Goal: Navigation & Orientation: Understand site structure

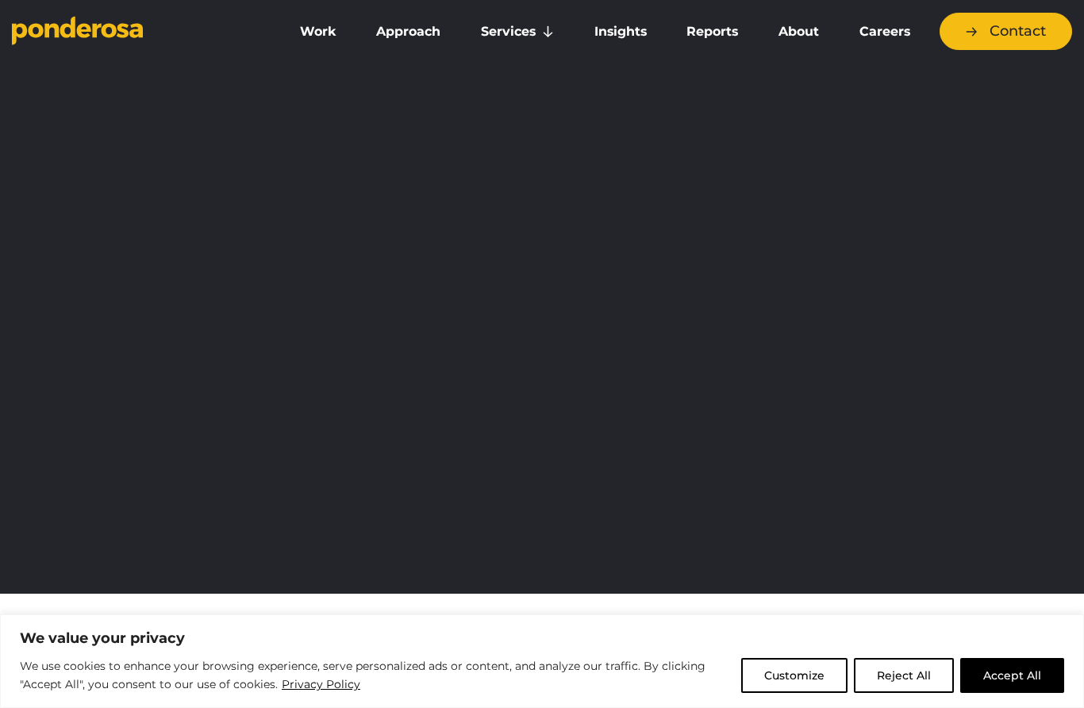
click at [0, 0] on link "eCommerce" at bounding box center [0, 0] width 0 height 0
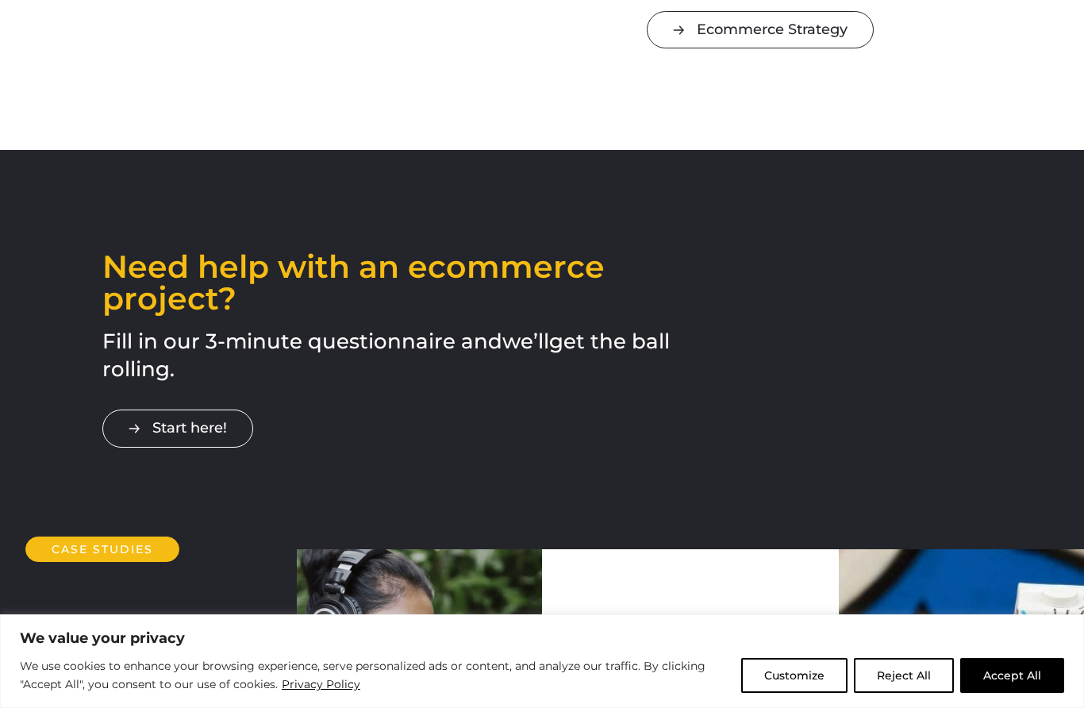
scroll to position [2446, 0]
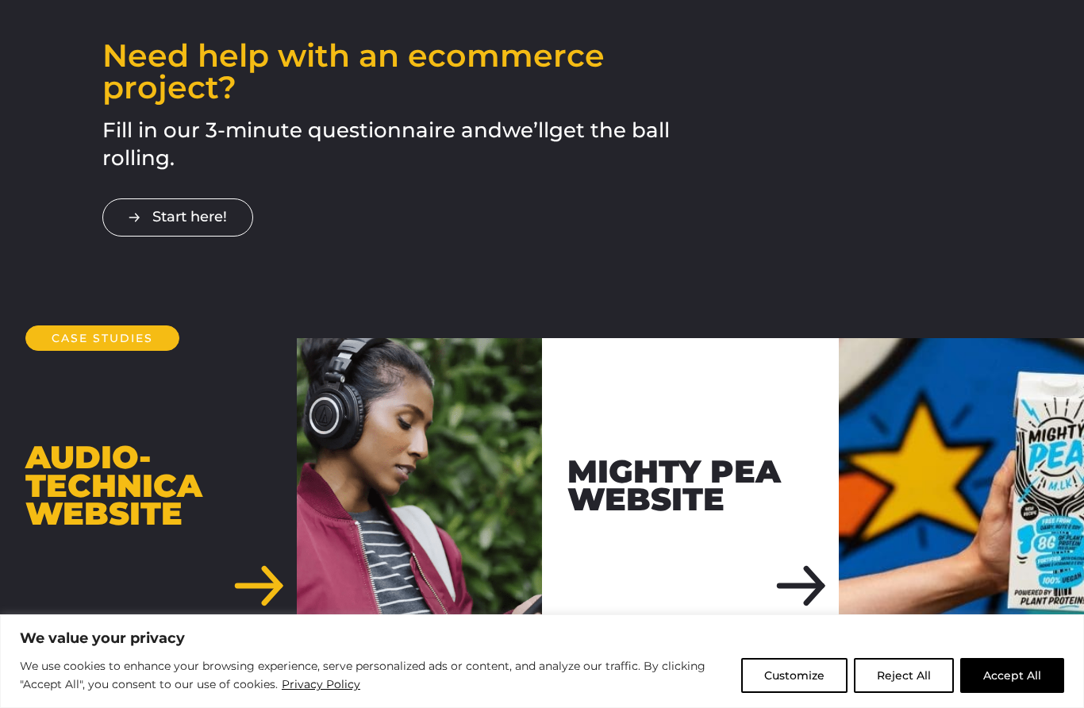
click at [164, 198] on link "Start here!" at bounding box center [177, 216] width 151 height 37
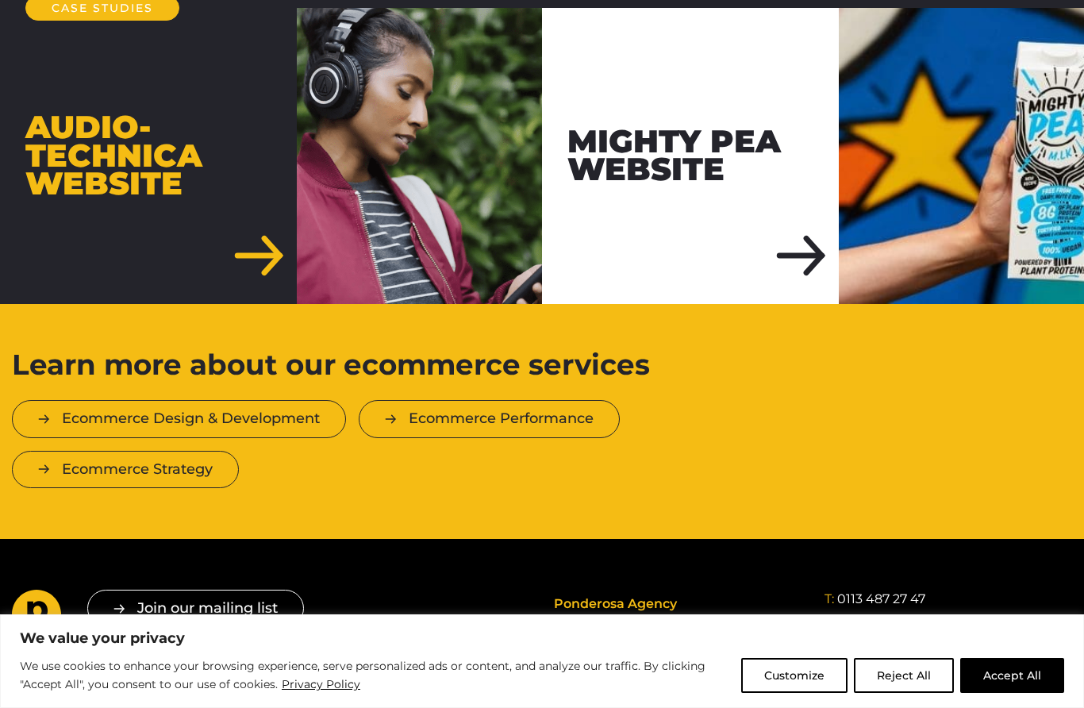
scroll to position [2769, 0]
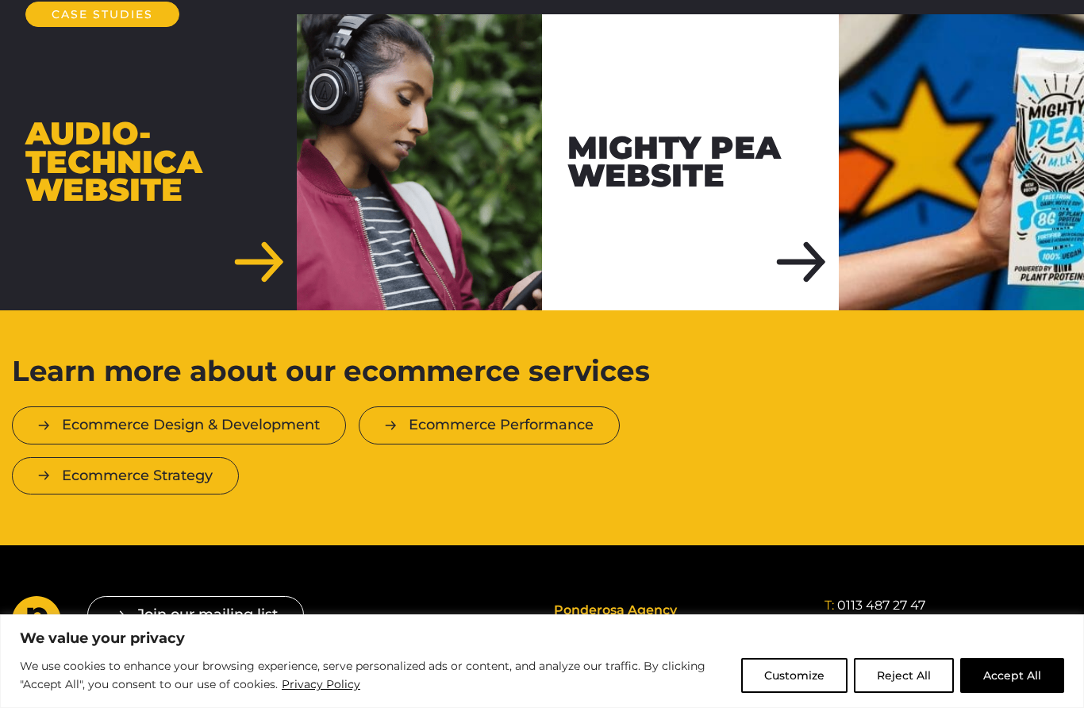
click at [717, 138] on div "Mighty Pea Website" at bounding box center [690, 162] width 297 height 297
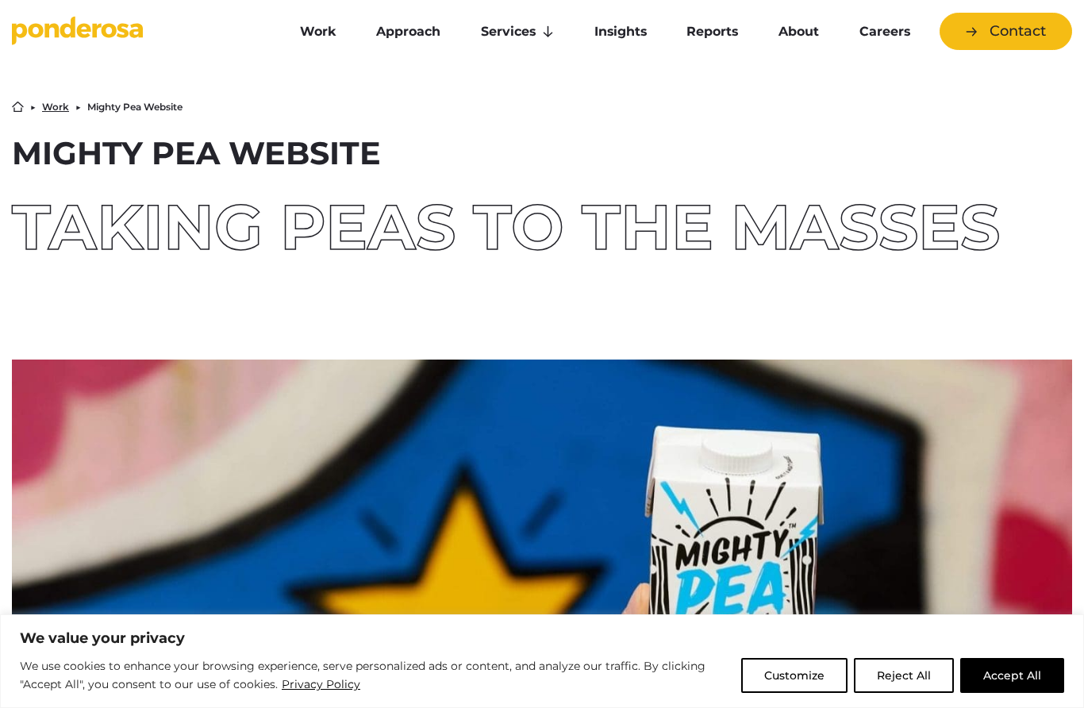
click at [804, 45] on link "About" at bounding box center [798, 31] width 75 height 33
